Goal: Entertainment & Leisure: Consume media (video, audio)

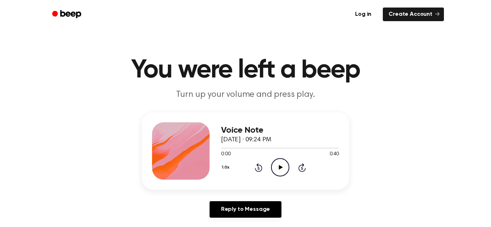
click at [281, 167] on icon "Play Audio" at bounding box center [280, 167] width 18 height 18
click at [281, 167] on icon at bounding box center [279, 167] width 3 height 5
click at [281, 167] on icon "Play Audio" at bounding box center [280, 167] width 18 height 18
click at [280, 169] on icon at bounding box center [279, 167] width 3 height 5
click at [280, 169] on icon at bounding box center [280, 167] width 4 height 5
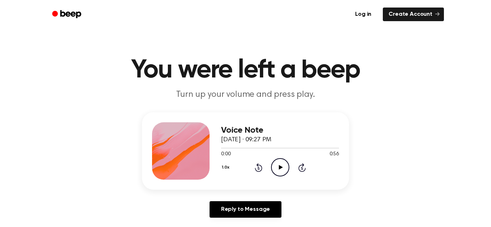
click at [278, 166] on icon "Play Audio" at bounding box center [280, 167] width 18 height 18
click at [275, 167] on icon "Play Audio" at bounding box center [280, 167] width 18 height 18
click at [278, 171] on icon "Play Audio" at bounding box center [280, 167] width 18 height 18
click at [282, 173] on icon "Pause Audio" at bounding box center [280, 167] width 18 height 18
click at [269, 165] on div "1.0x Rewind 5 seconds Play Audio Skip 5 seconds" at bounding box center [280, 167] width 118 height 18
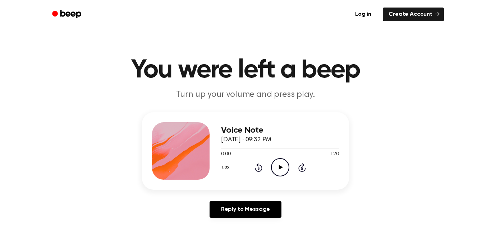
click at [282, 163] on icon "Play Audio" at bounding box center [280, 167] width 18 height 18
